Goal: Navigation & Orientation: Find specific page/section

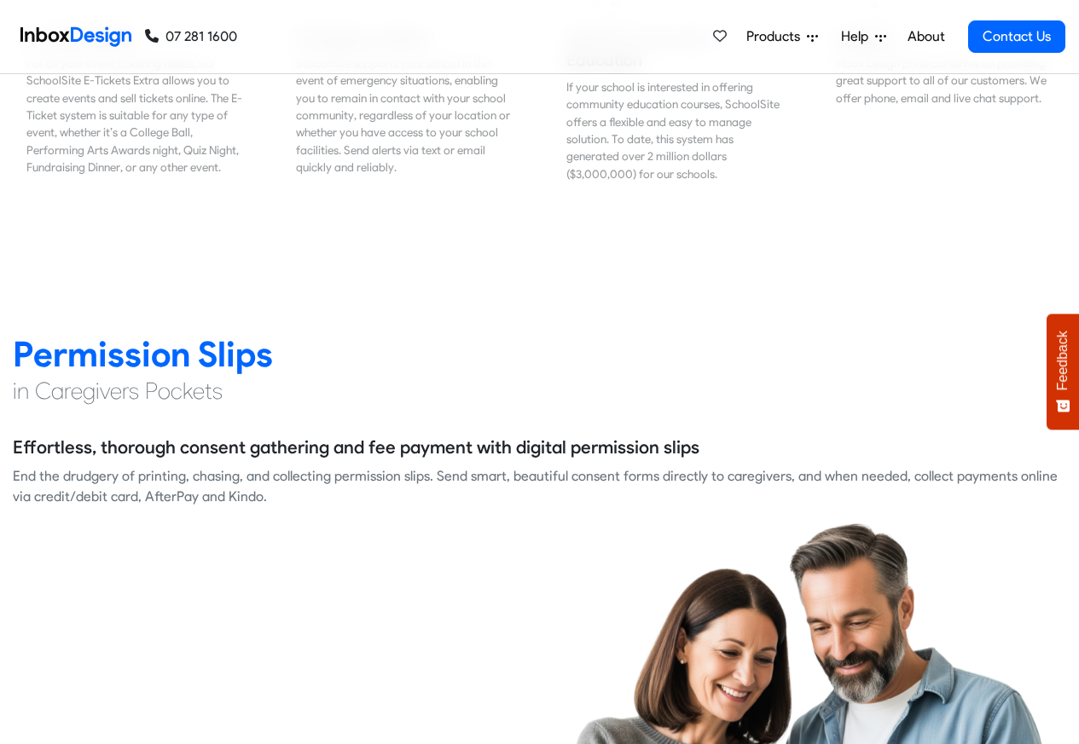
scroll to position [2149, 0]
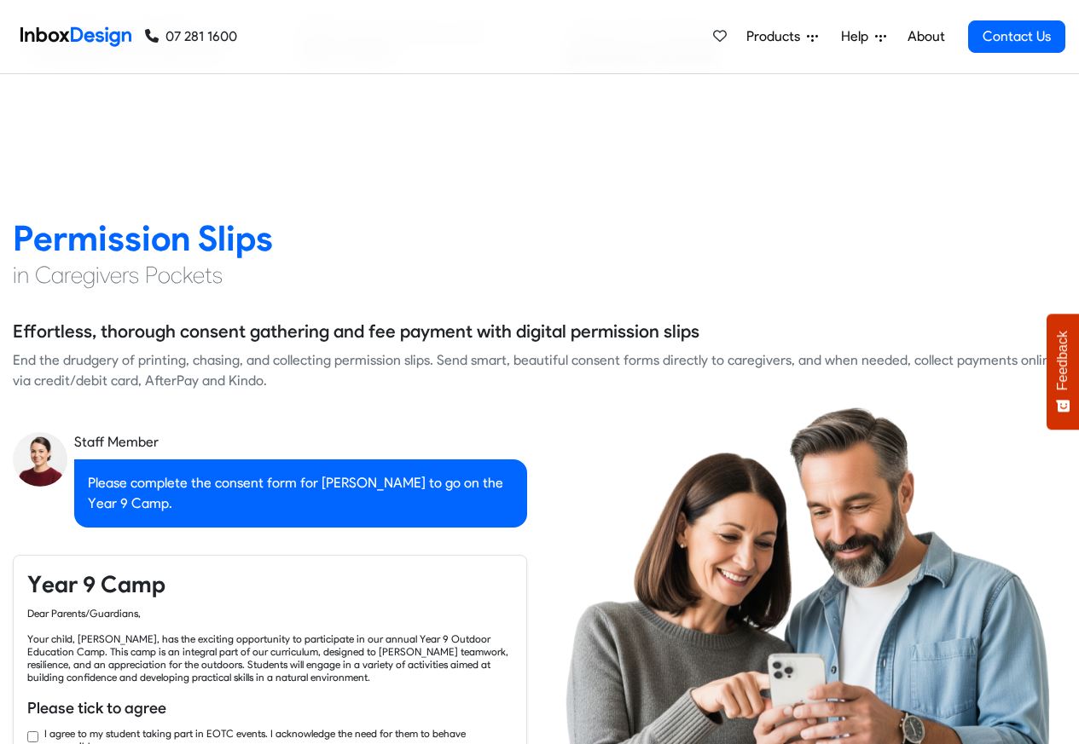
checkbox input "true"
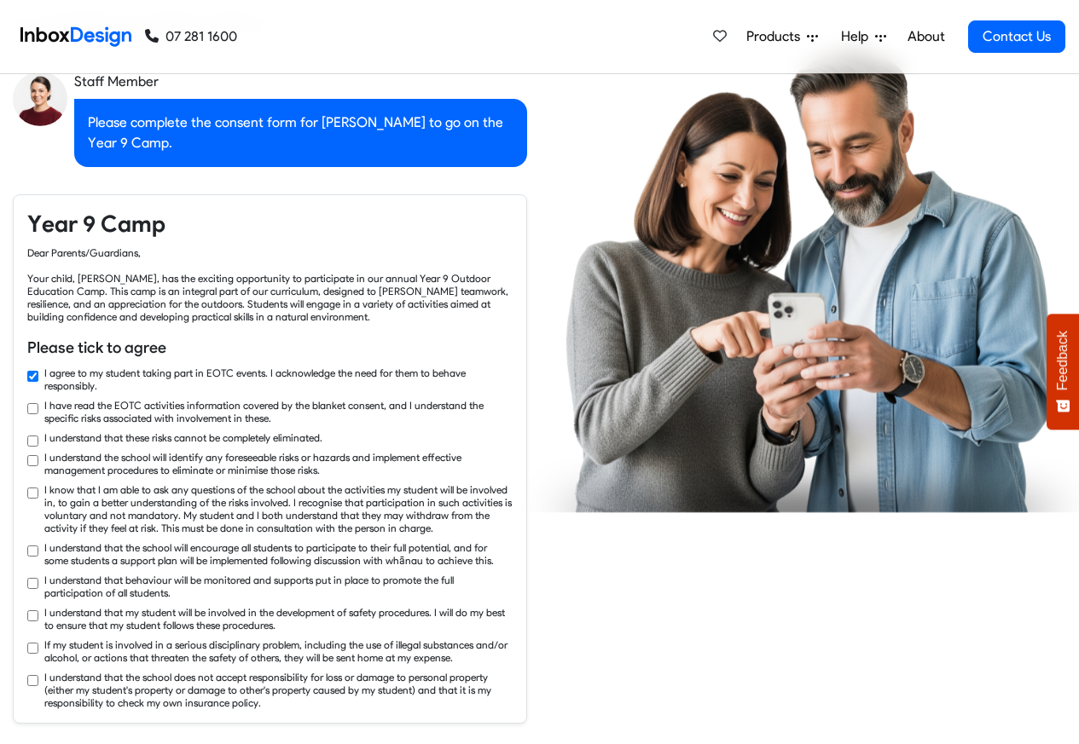
checkbox input "true"
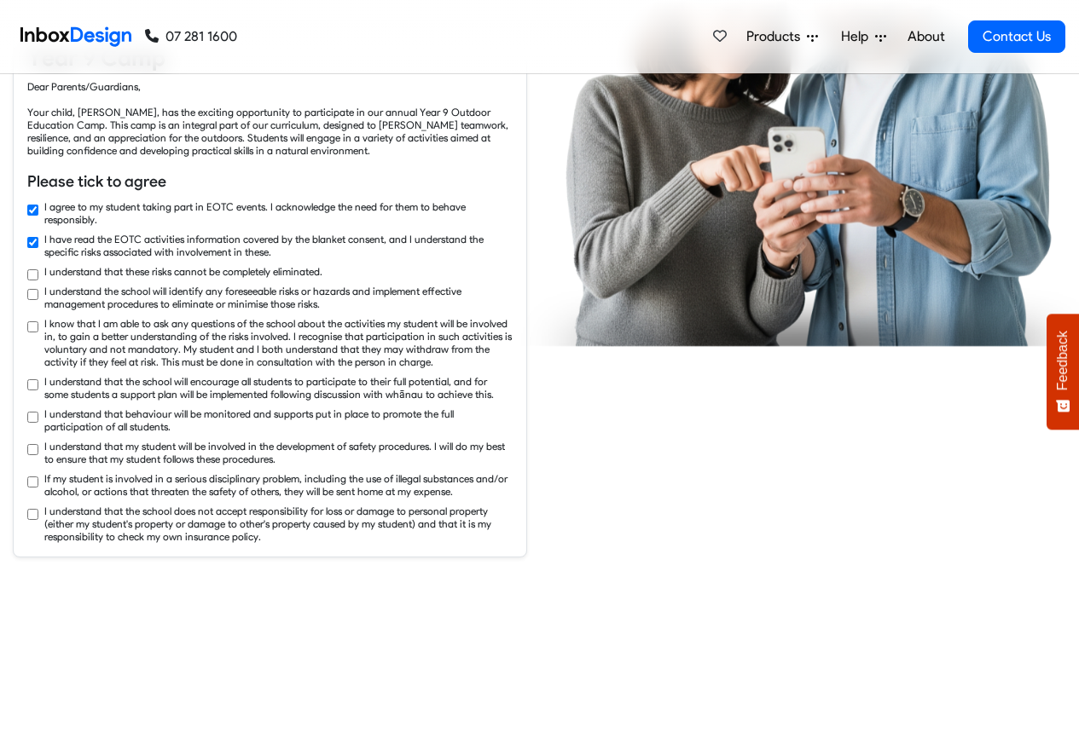
checkbox input "true"
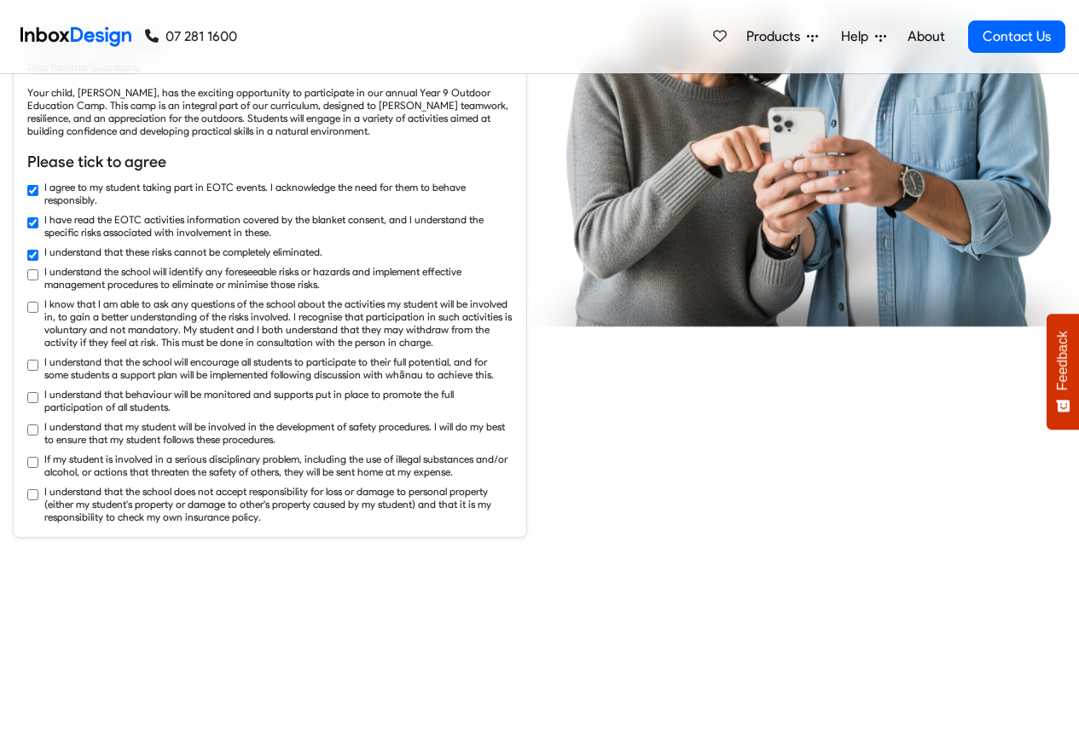
checkbox input "true"
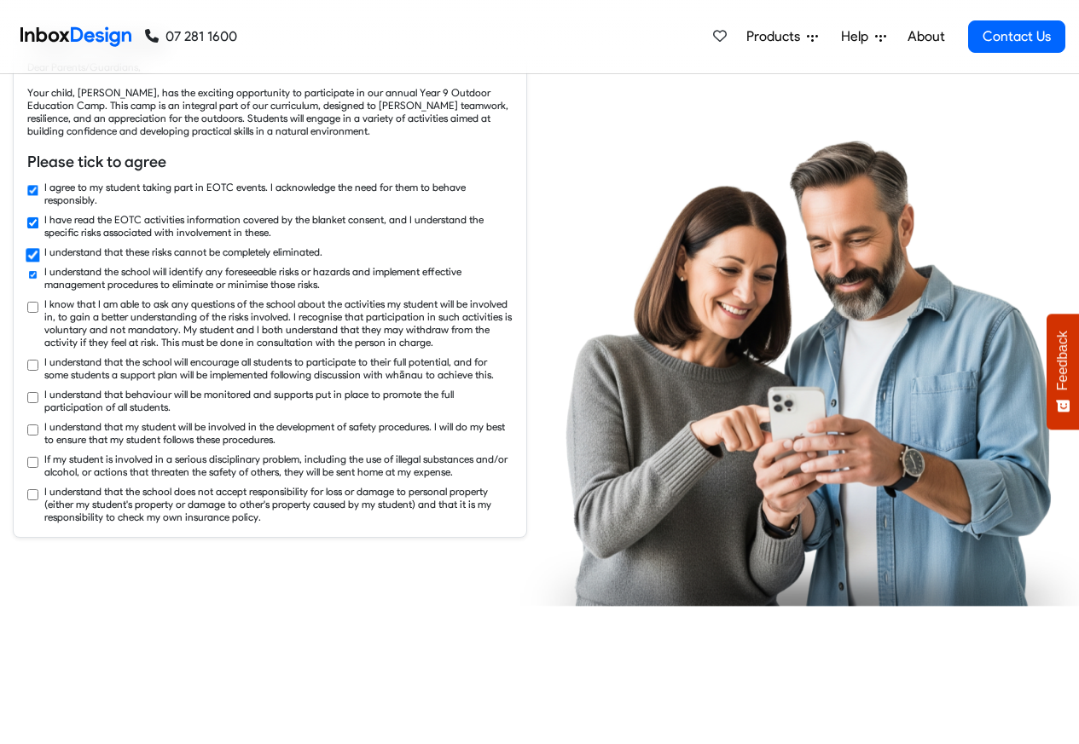
scroll to position [2865, 0]
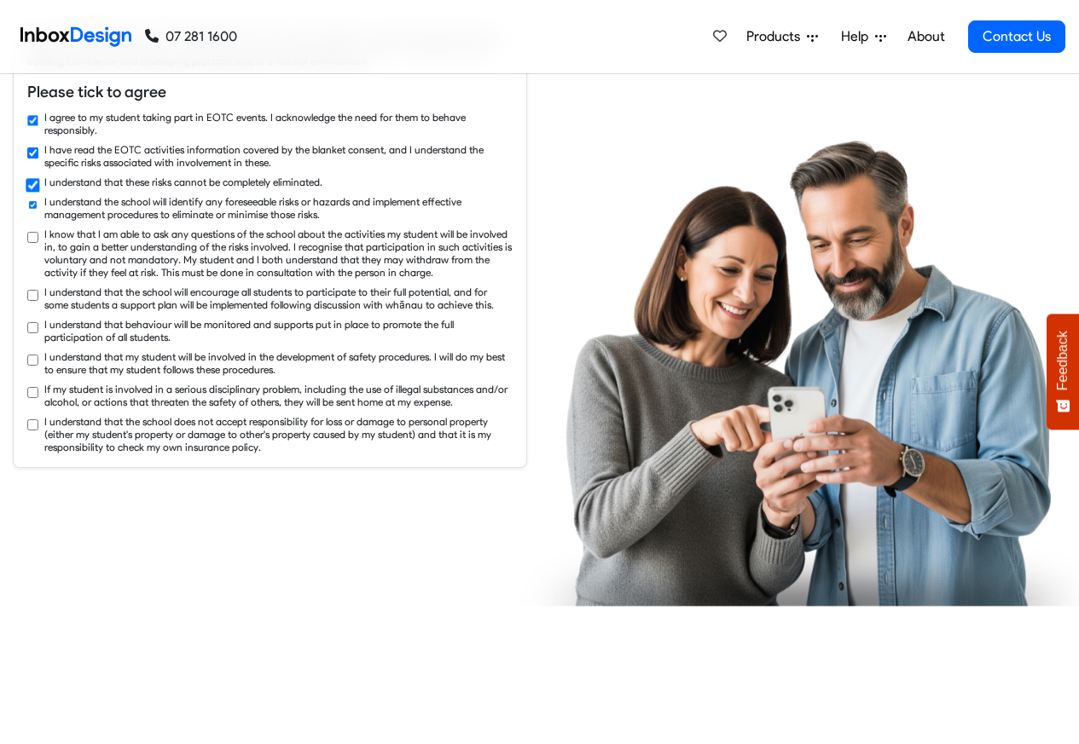
checkbox input "true"
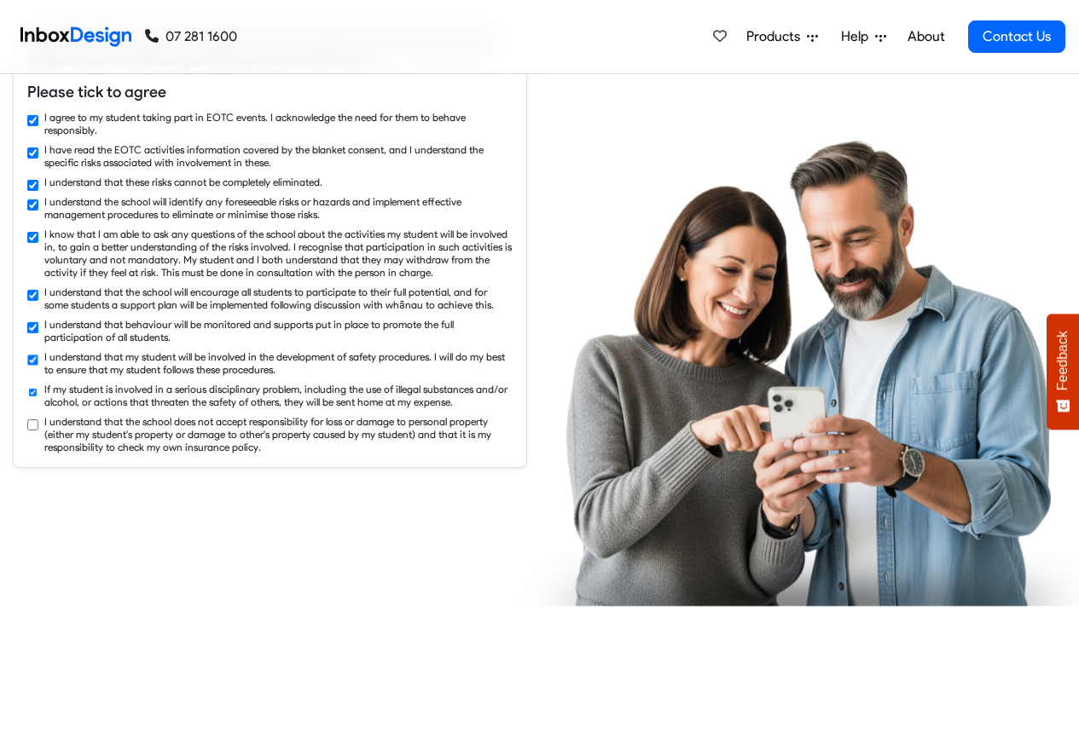
checkbox input "true"
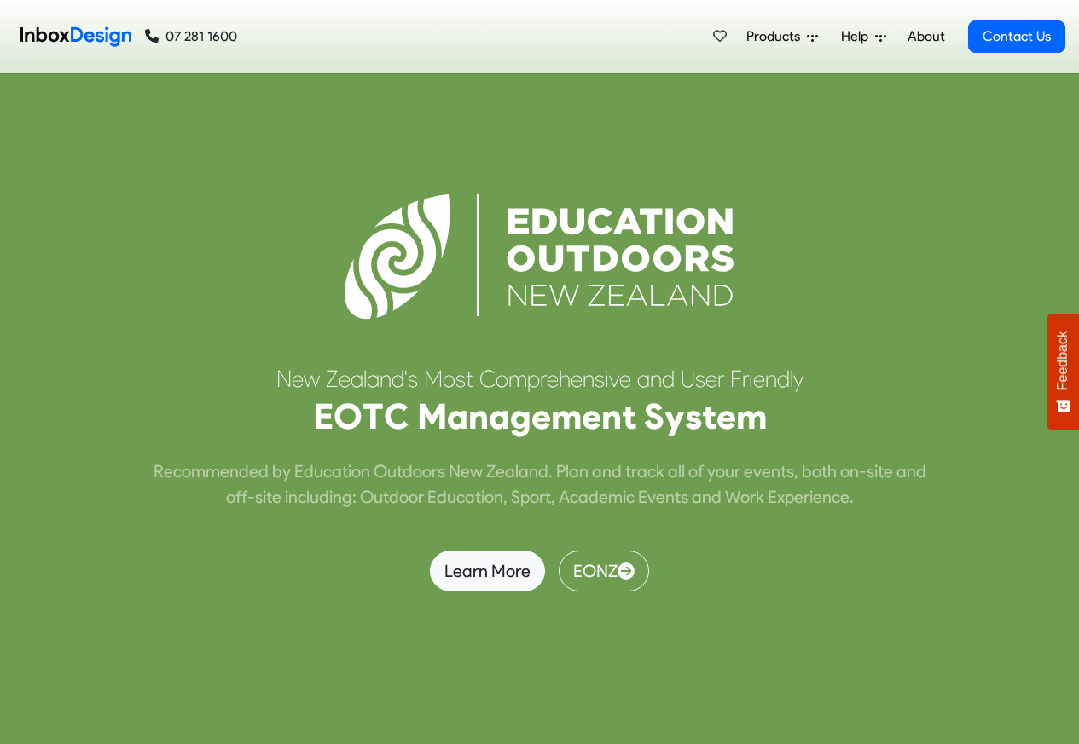
scroll to position [6651, 0]
